Goal: Find specific page/section: Find specific page/section

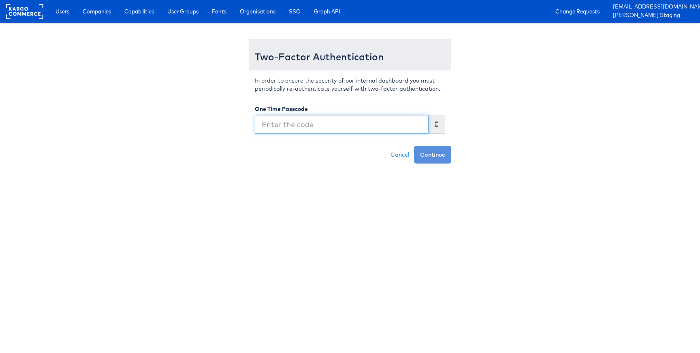
click at [319, 131] on input "text" at bounding box center [342, 124] width 174 height 19
type input "006748"
click at [414, 146] on button "Continue" at bounding box center [432, 155] width 37 height 18
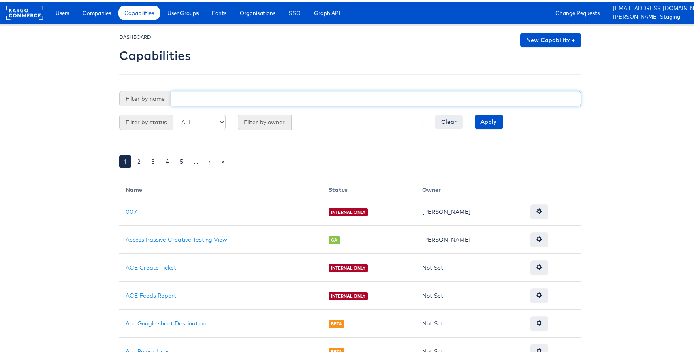
click at [224, 100] on input "text" at bounding box center [376, 97] width 410 height 15
click at [208, 94] on input "use_pre" at bounding box center [376, 97] width 410 height 15
click at [475, 113] on input "Apply" at bounding box center [489, 120] width 28 height 15
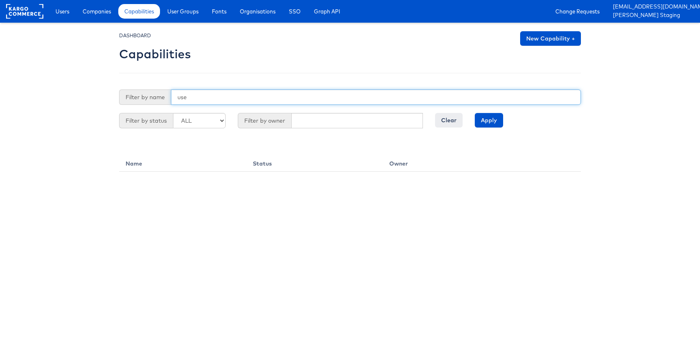
type input "use"
click at [475, 113] on input "Apply" at bounding box center [489, 120] width 28 height 15
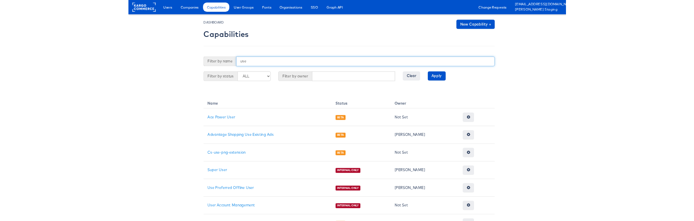
scroll to position [14, 0]
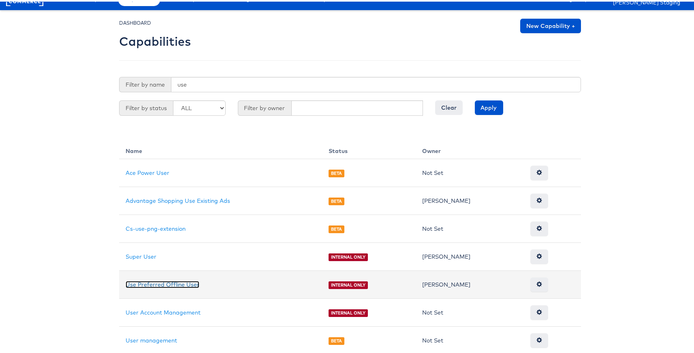
click at [160, 285] on link "Use Preferred Offline User" at bounding box center [163, 283] width 74 height 7
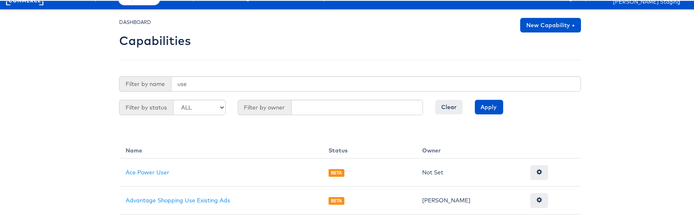
scroll to position [14, 0]
click at [79, 105] on body "Users Companies Capabilities User Groups Fonts Organisations SSO Graph API Chan…" at bounding box center [350, 170] width 700 height 368
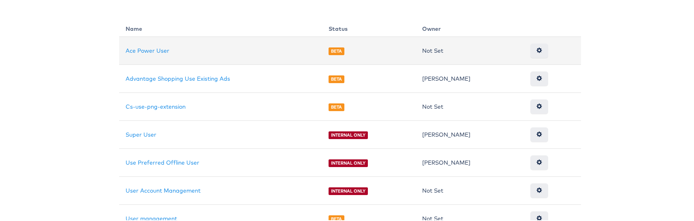
scroll to position [147, 0]
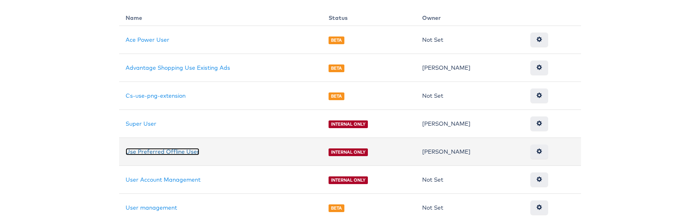
click at [176, 153] on link "Use Preferred Offline User" at bounding box center [163, 150] width 74 height 7
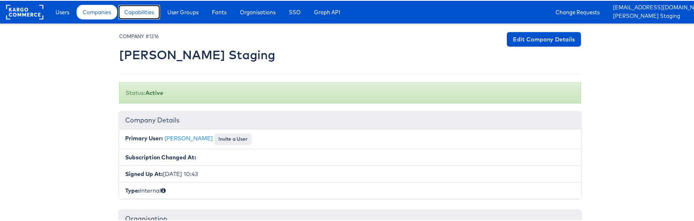
click at [136, 15] on span "Capabilities" at bounding box center [139, 11] width 30 height 8
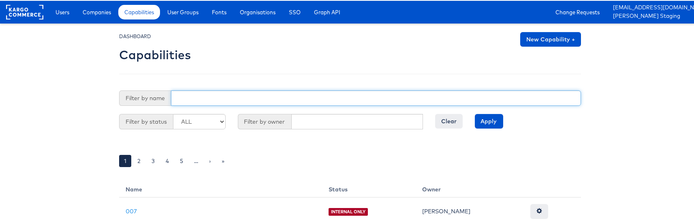
click at [197, 100] on input "text" at bounding box center [376, 97] width 410 height 15
type input "use"
click at [475, 113] on input "Apply" at bounding box center [489, 120] width 28 height 15
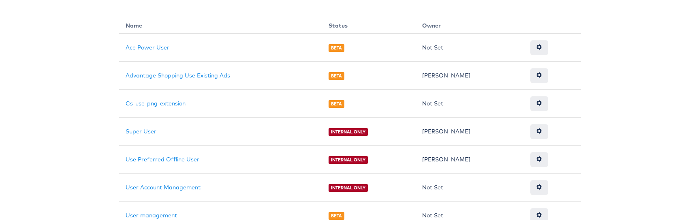
scroll to position [147, 0]
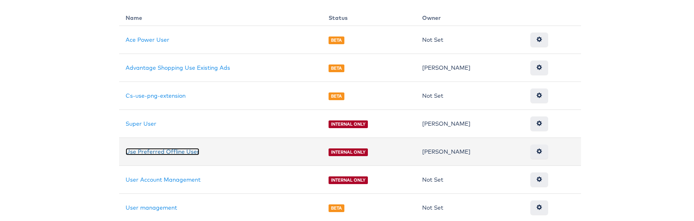
click at [176, 152] on link "Use Preferred Offline User" at bounding box center [163, 150] width 74 height 7
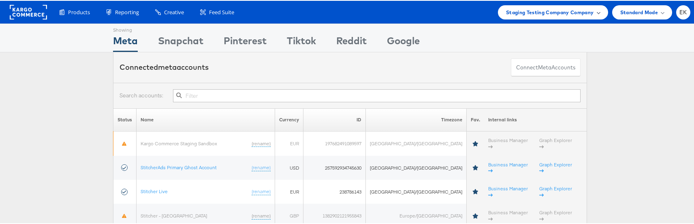
click at [595, 11] on div "Staging Testing Company Company" at bounding box center [553, 11] width 110 height 14
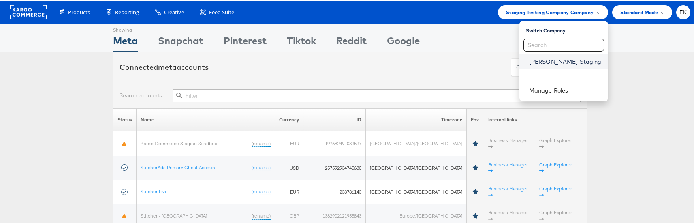
click at [550, 64] on link "Eoin Kelly Staging" at bounding box center [565, 61] width 73 height 8
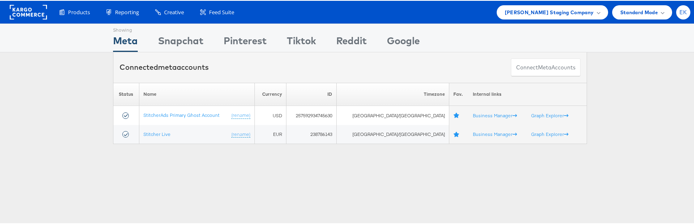
click at [679, 7] on div "EK" at bounding box center [684, 11] width 14 height 14
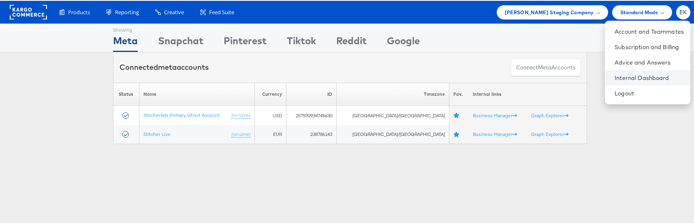
click at [632, 79] on link "Internal Dashboard" at bounding box center [649, 77] width 69 height 8
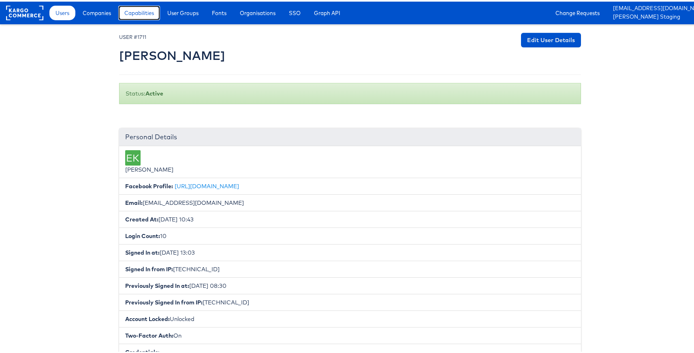
click at [139, 13] on span "Capabilities" at bounding box center [139, 11] width 30 height 8
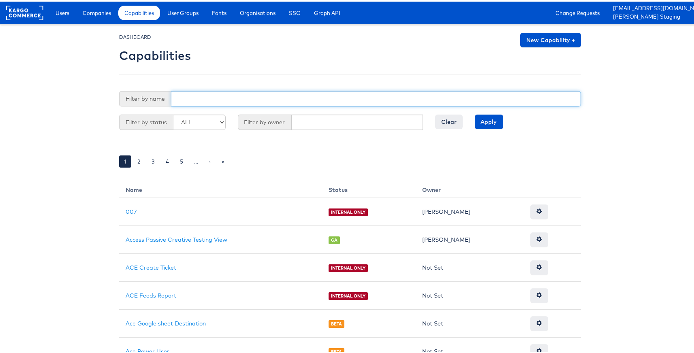
click at [197, 102] on input "text" at bounding box center [376, 97] width 410 height 15
type input "use"
click at [475, 113] on input "Apply" at bounding box center [489, 120] width 28 height 15
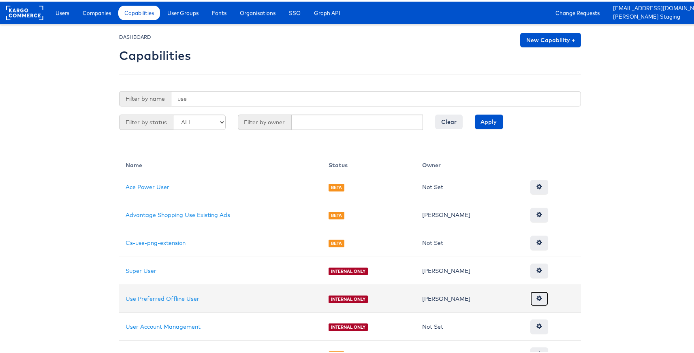
click at [537, 300] on span at bounding box center [540, 297] width 6 height 6
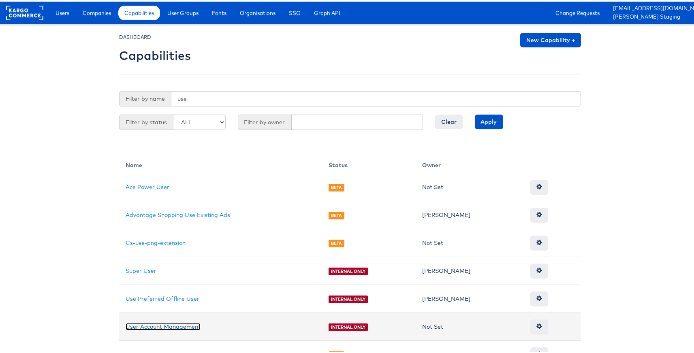
click at [149, 322] on link "User Account Management" at bounding box center [163, 325] width 75 height 7
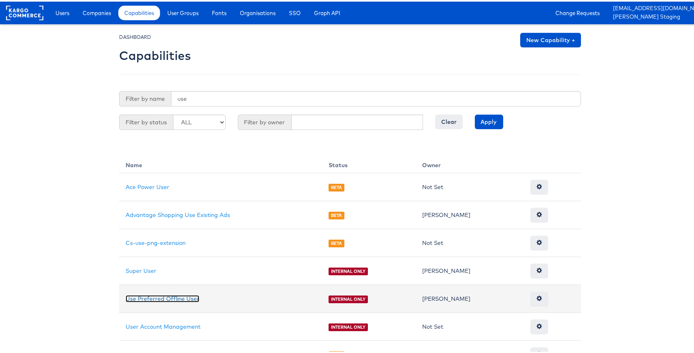
click at [153, 294] on link "Use Preferred Offline User" at bounding box center [163, 297] width 74 height 7
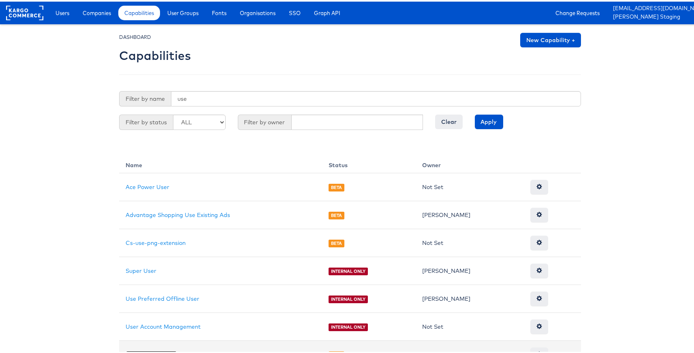
click at [156, 350] on link "User management" at bounding box center [151, 353] width 51 height 7
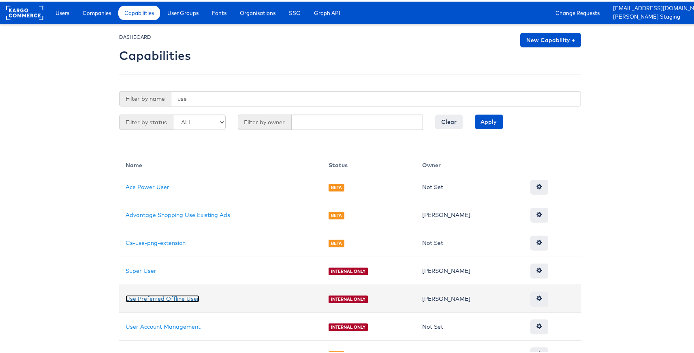
click at [176, 294] on link "Use Preferred Offline User" at bounding box center [163, 297] width 74 height 7
click at [537, 294] on span at bounding box center [540, 297] width 6 height 6
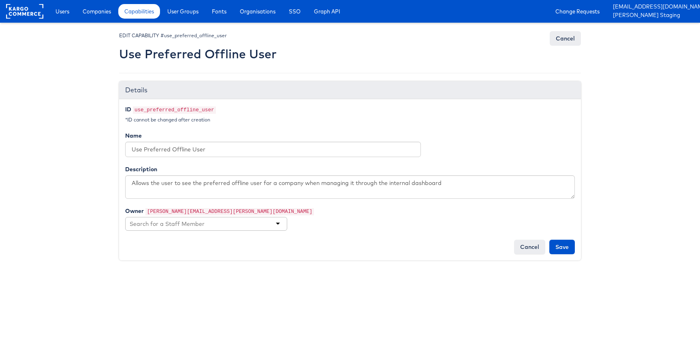
click at [278, 225] on div at bounding box center [206, 224] width 162 height 14
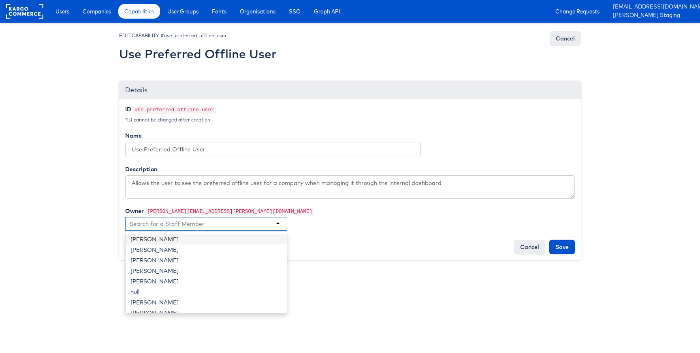
click at [362, 226] on div "[PERSON_NAME] [PERSON_NAME] [PERSON_NAME] [PERSON_NAME] [PERSON_NAME] null [PER…" at bounding box center [350, 224] width 450 height 15
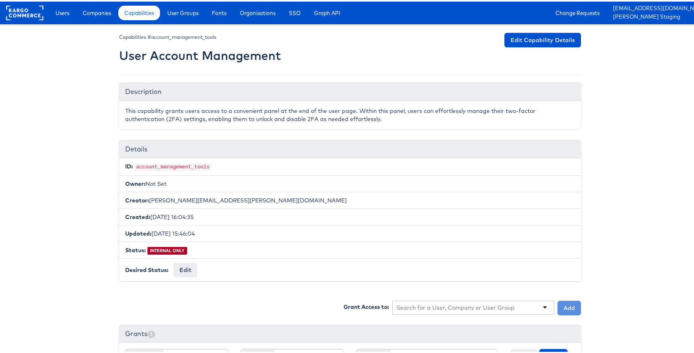
scroll to position [81, 0]
